Goal: Book appointment/travel/reservation

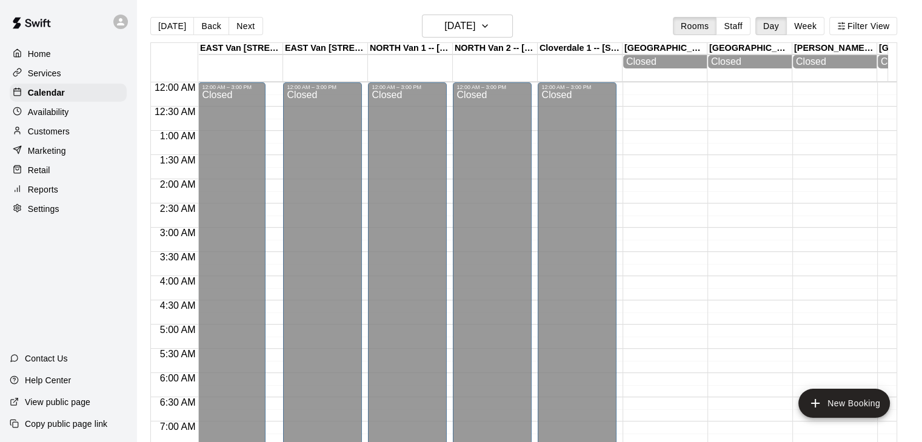
scroll to position [573, 0]
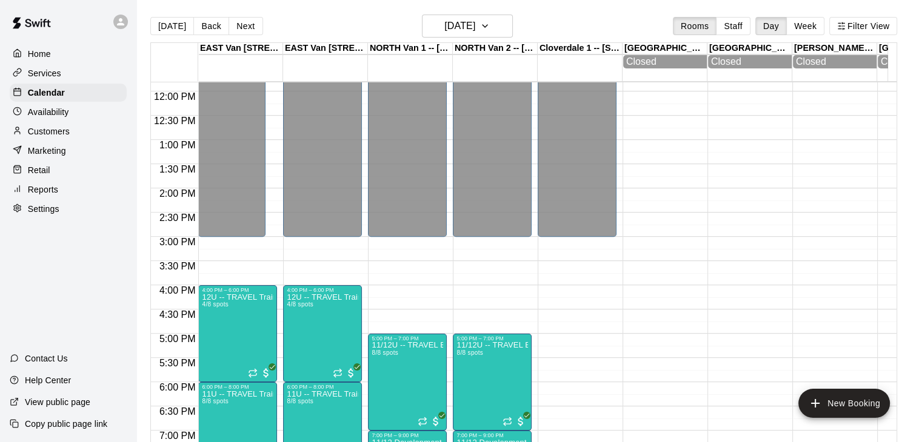
click at [490, 25] on icon "button" at bounding box center [485, 26] width 10 height 15
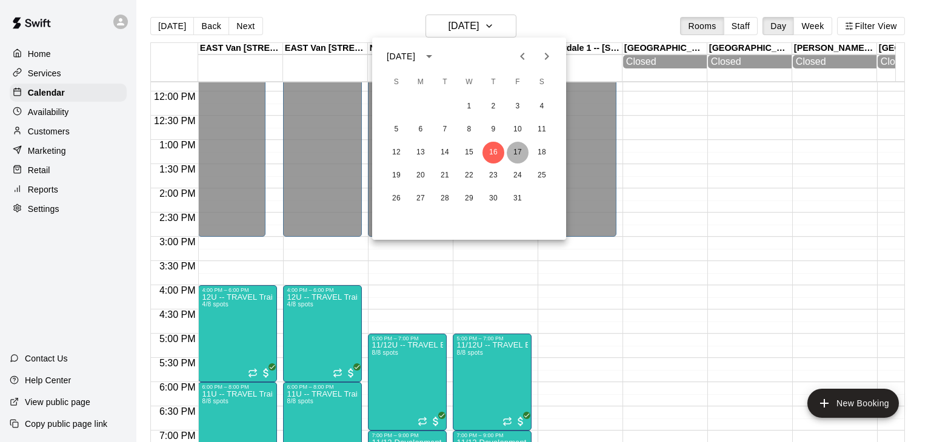
click at [515, 153] on button "17" at bounding box center [518, 153] width 22 height 22
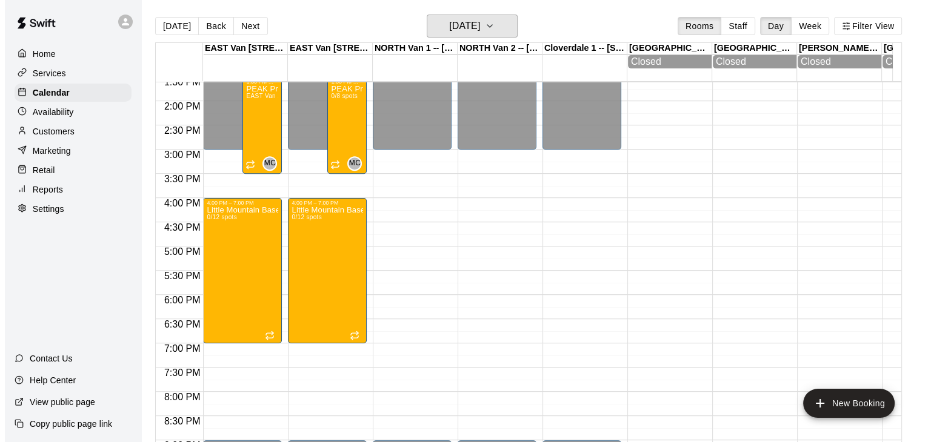
scroll to position [665, 0]
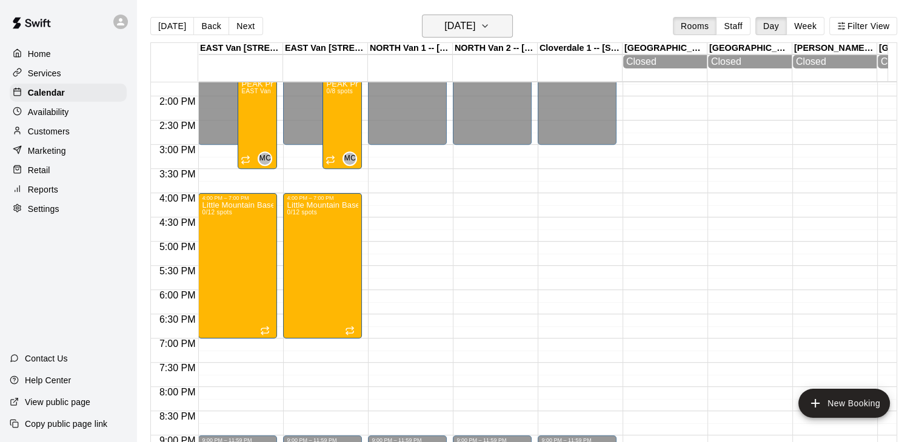
click at [490, 21] on icon "button" at bounding box center [485, 26] width 10 height 15
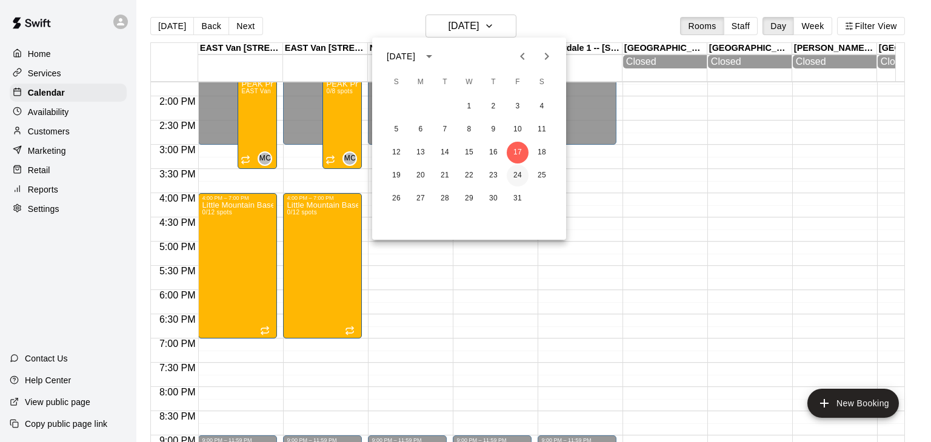
click at [516, 179] on button "24" at bounding box center [518, 176] width 22 height 22
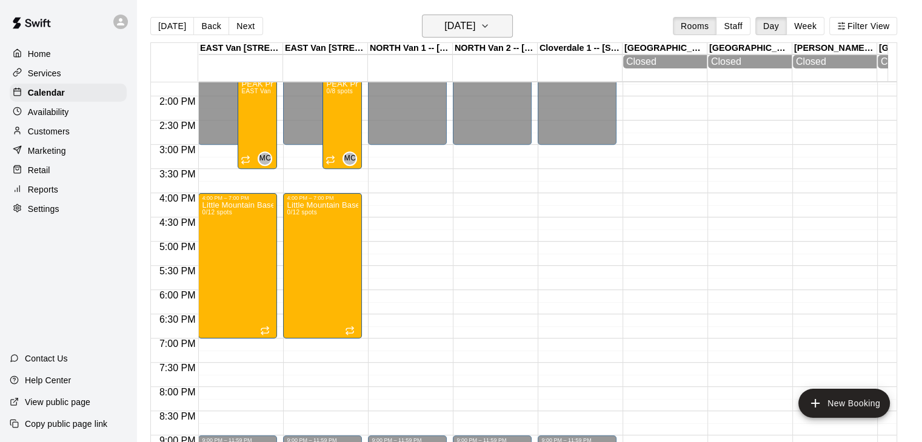
click at [490, 24] on icon "button" at bounding box center [485, 26] width 10 height 15
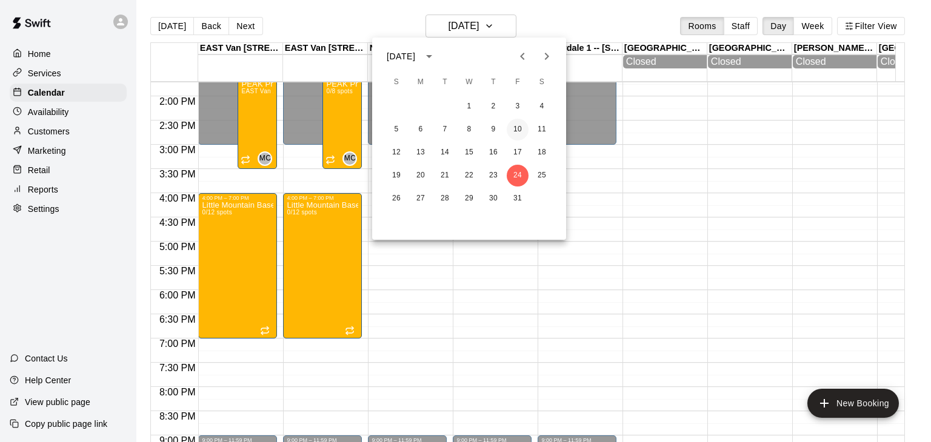
click at [514, 122] on button "10" at bounding box center [518, 130] width 22 height 22
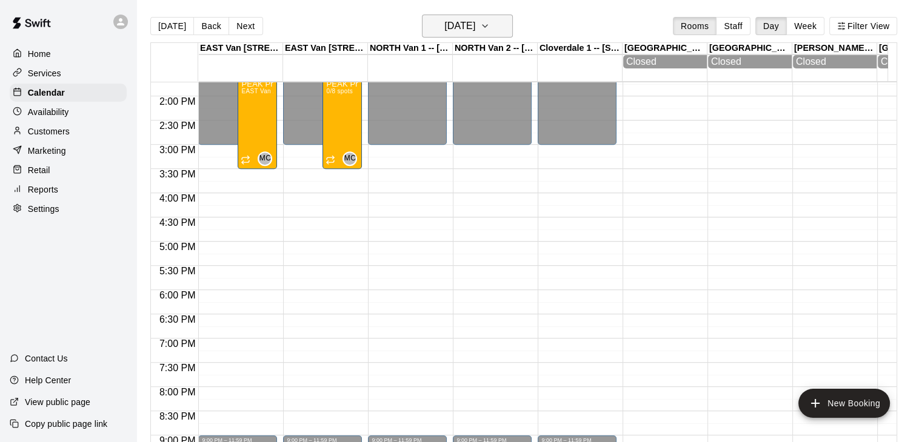
click at [490, 23] on icon "button" at bounding box center [485, 26] width 10 height 15
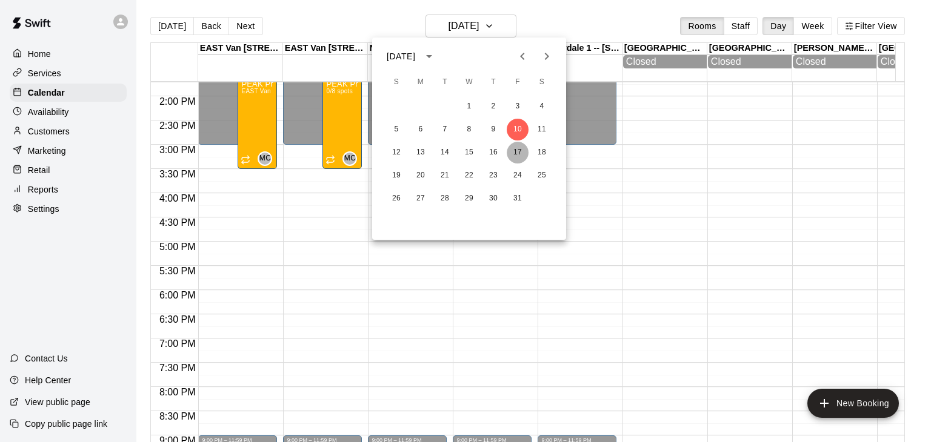
click at [513, 158] on button "17" at bounding box center [518, 153] width 22 height 22
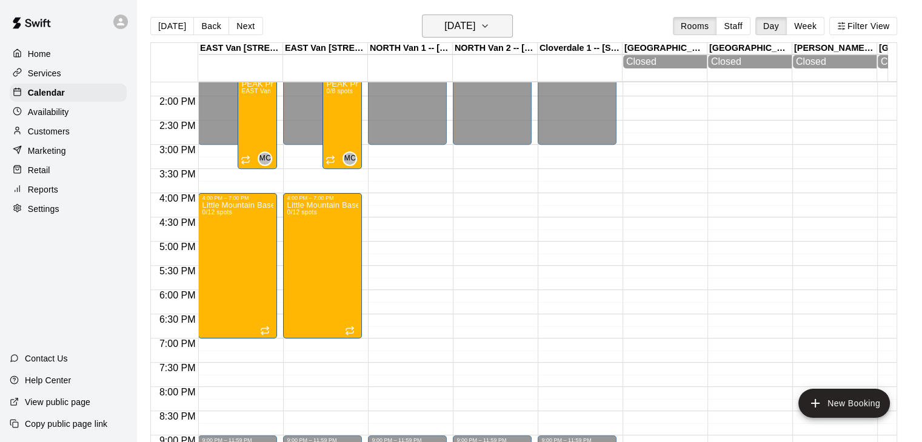
click at [490, 28] on icon "button" at bounding box center [485, 26] width 10 height 15
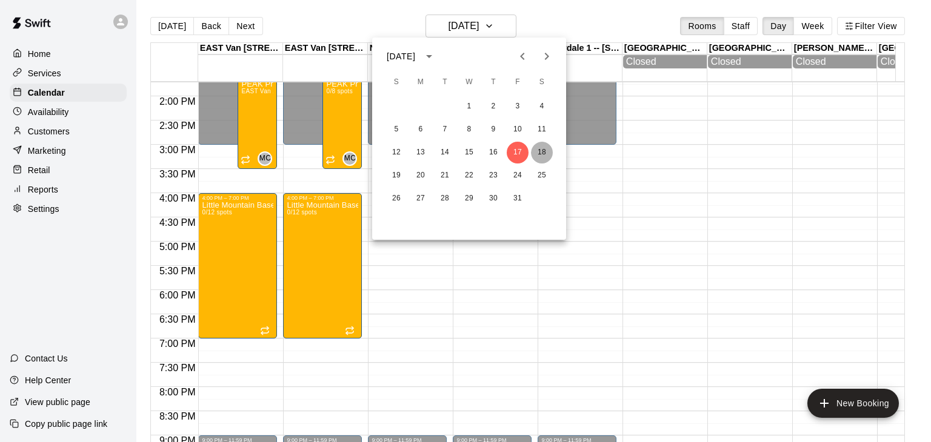
click at [538, 151] on button "18" at bounding box center [542, 153] width 22 height 22
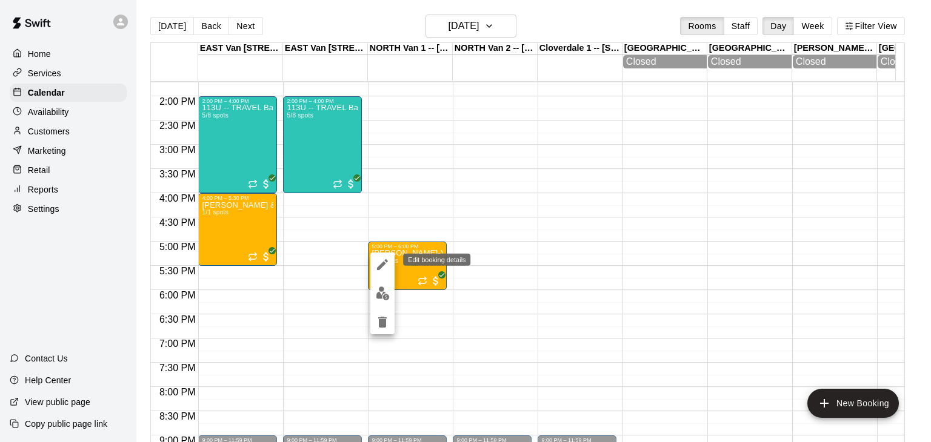
click at [377, 261] on icon "edit" at bounding box center [382, 265] width 15 height 15
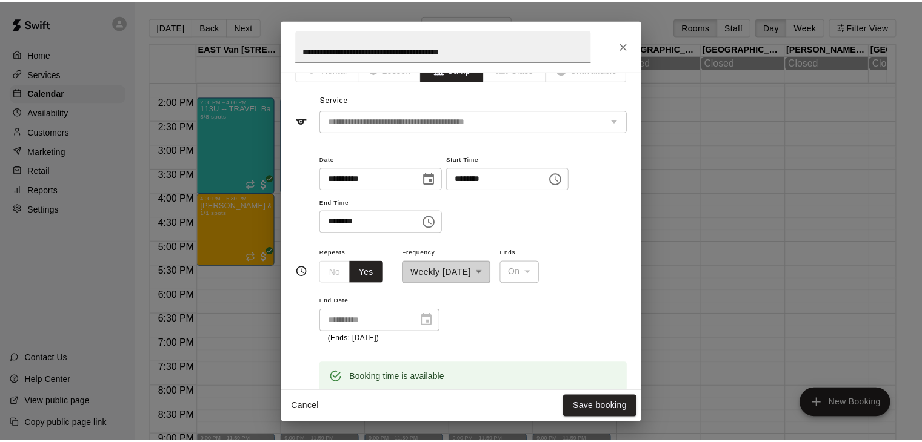
scroll to position [0, 0]
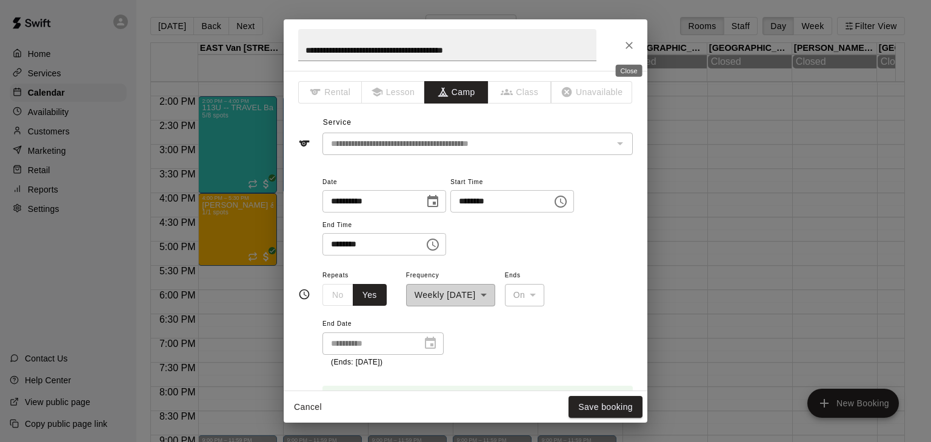
click at [631, 41] on icon "Close" at bounding box center [629, 45] width 12 height 12
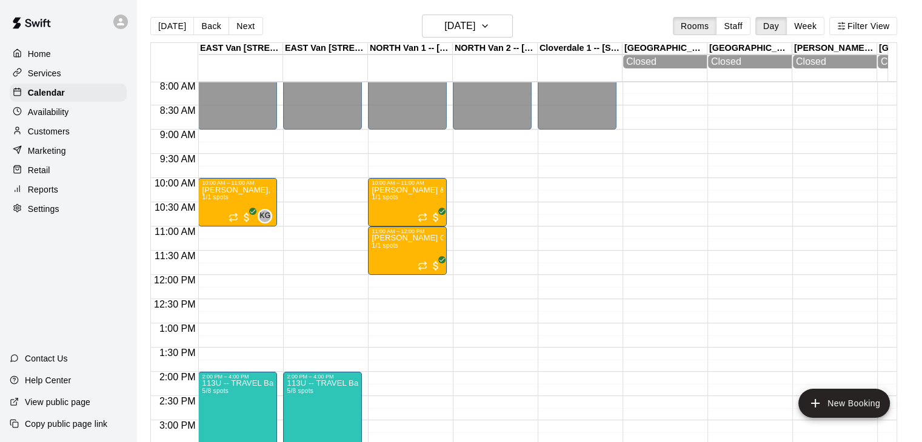
scroll to position [393, 0]
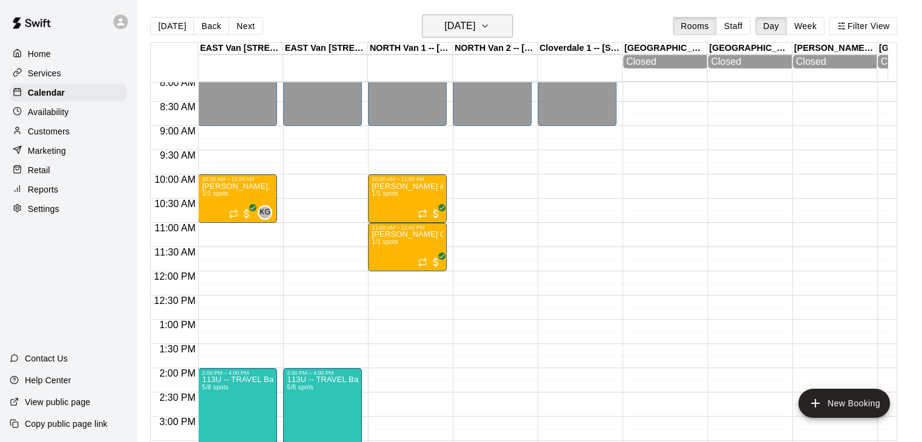
click at [490, 23] on icon "button" at bounding box center [485, 26] width 10 height 15
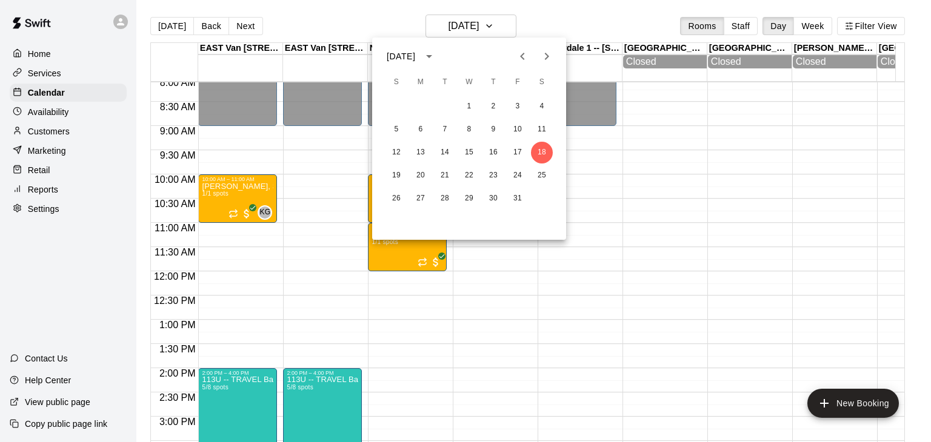
click at [547, 52] on icon "Next month" at bounding box center [546, 56] width 15 height 15
click at [520, 58] on icon "Previous month" at bounding box center [522, 56] width 15 height 15
click at [550, 57] on icon "Next month" at bounding box center [546, 56] width 15 height 15
click at [522, 55] on icon "Previous month" at bounding box center [522, 56] width 4 height 7
click at [544, 63] on icon "Next month" at bounding box center [546, 56] width 15 height 15
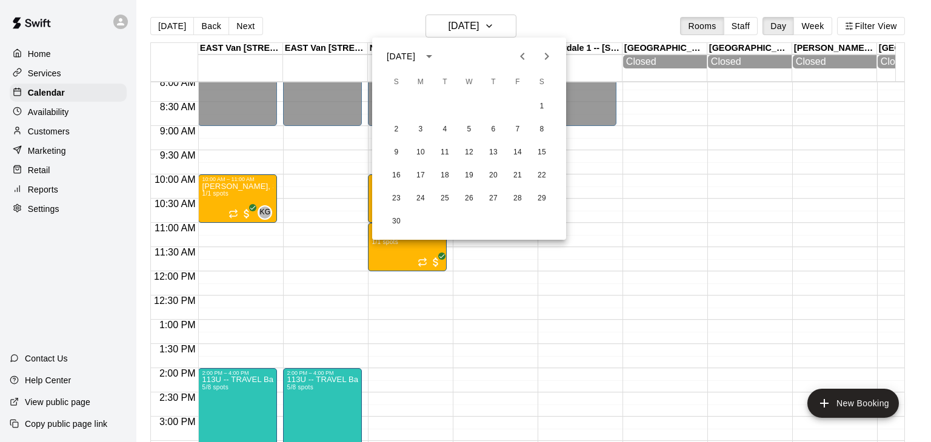
click at [522, 56] on icon "Previous month" at bounding box center [522, 56] width 4 height 7
click at [550, 56] on icon "Next month" at bounding box center [546, 56] width 15 height 15
click at [524, 60] on icon "Previous month" at bounding box center [522, 56] width 15 height 15
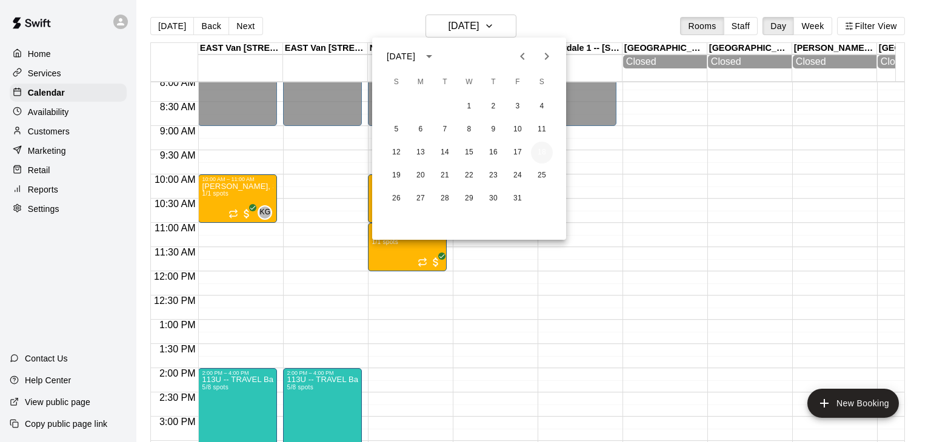
click at [544, 152] on button "18" at bounding box center [542, 153] width 22 height 22
